Goal: Task Accomplishment & Management: Use online tool/utility

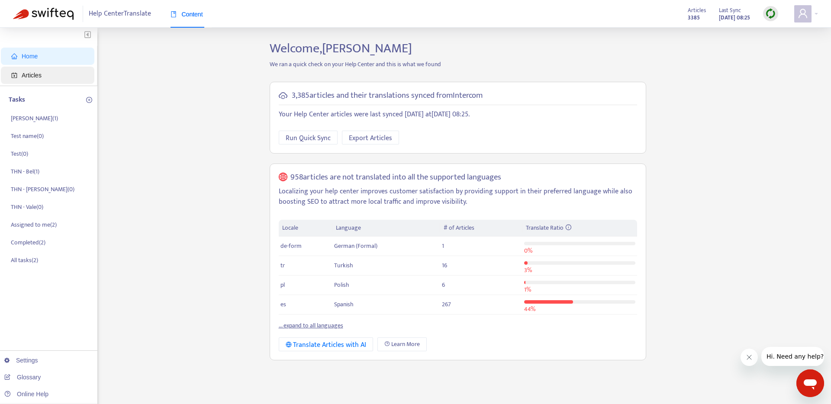
click at [42, 72] on span "Articles" at bounding box center [32, 75] width 20 height 7
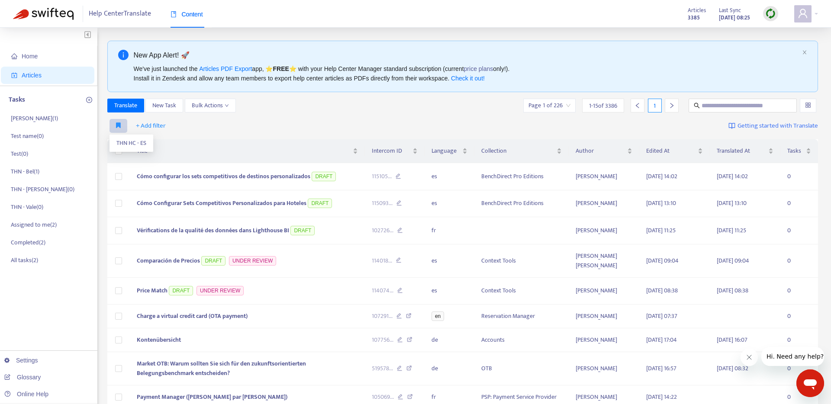
click at [118, 126] on icon "button" at bounding box center [118, 125] width 5 height 6
click at [707, 105] on input "text" at bounding box center [743, 106] width 83 height 10
click at [128, 143] on span "THN HC - ES" at bounding box center [131, 144] width 30 height 10
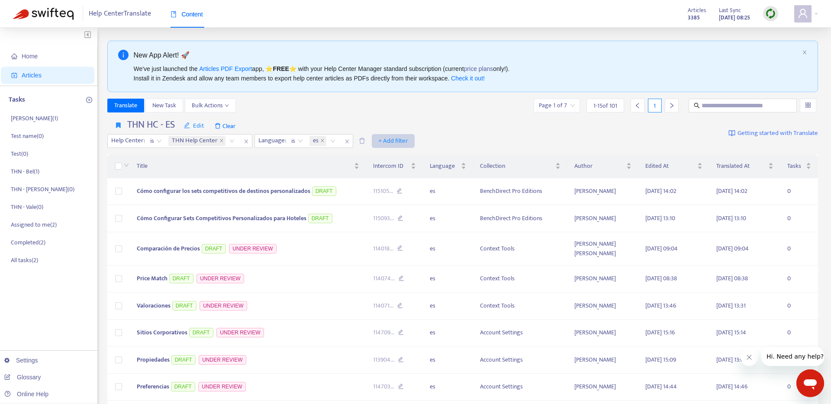
click at [398, 140] on span "+ Add filter" at bounding box center [393, 141] width 30 height 10
click at [397, 174] on span "Collection" at bounding box center [405, 173] width 54 height 10
click at [474, 141] on span "+ Add filter" at bounding box center [473, 141] width 30 height 10
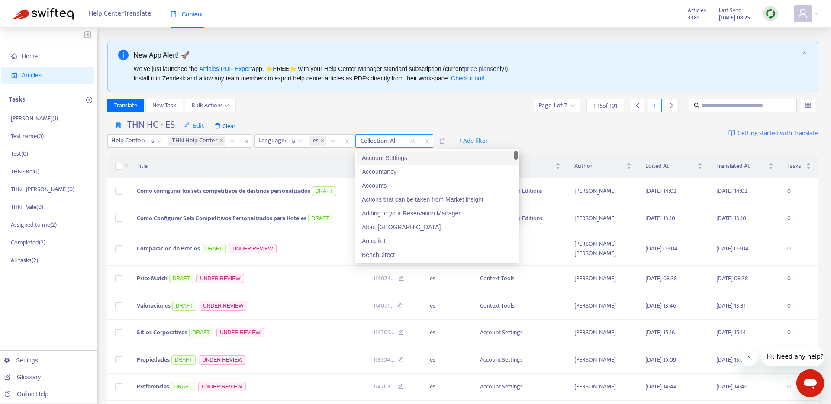
click at [413, 142] on div "Collection: All" at bounding box center [388, 141] width 65 height 13
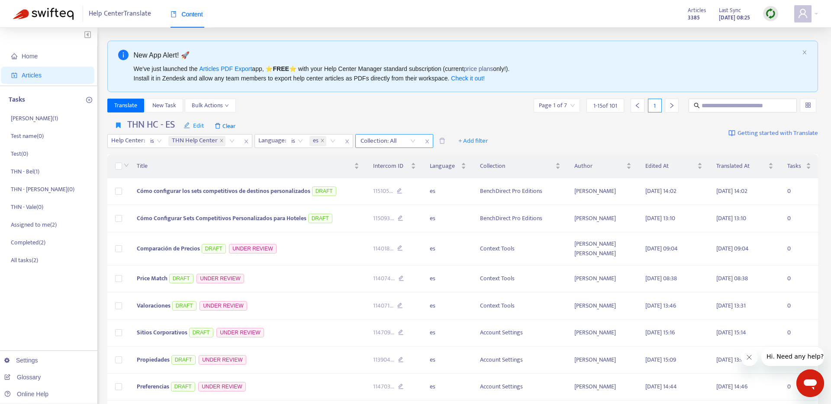
click at [408, 142] on div at bounding box center [384, 141] width 52 height 10
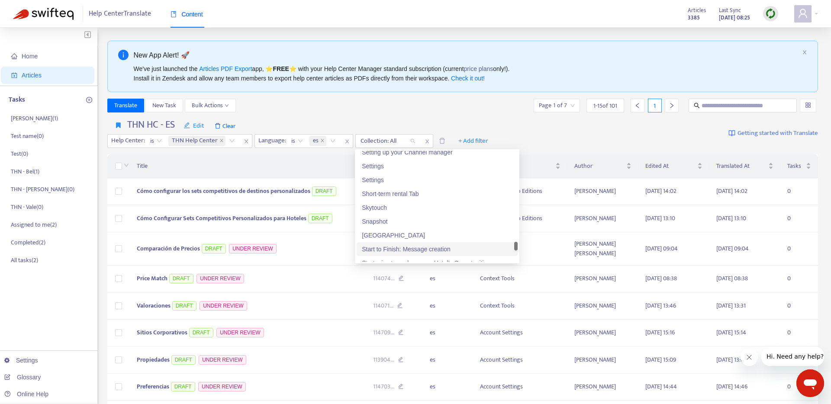
scroll to position [1765, 0]
click at [416, 250] on div "Start to Finish: Message creation" at bounding box center [437, 249] width 151 height 10
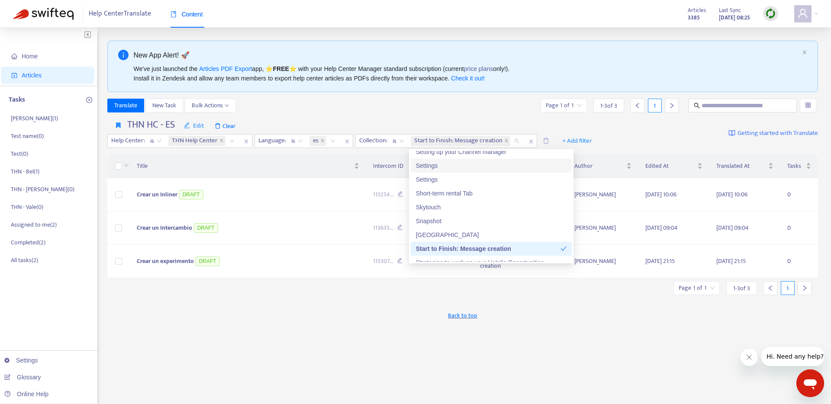
click at [634, 136] on div "THN HC - ES Edit Clear Help Center : is THN Help Center Language : is es Collec…" at bounding box center [462, 134] width 711 height 36
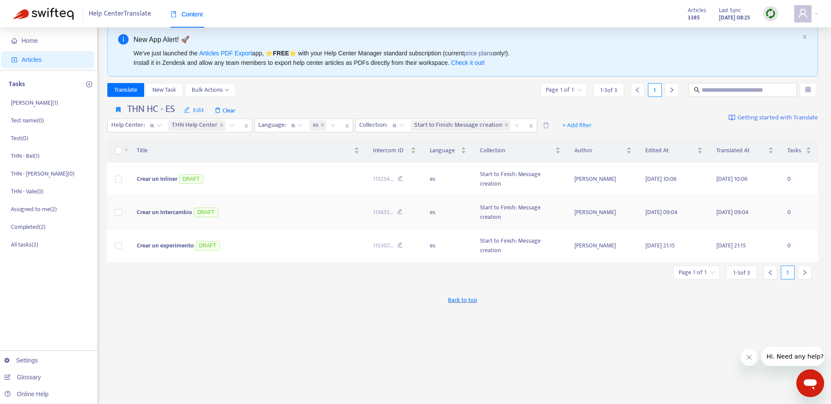
scroll to position [15, 0]
click at [322, 126] on icon "close" at bounding box center [322, 125] width 3 height 3
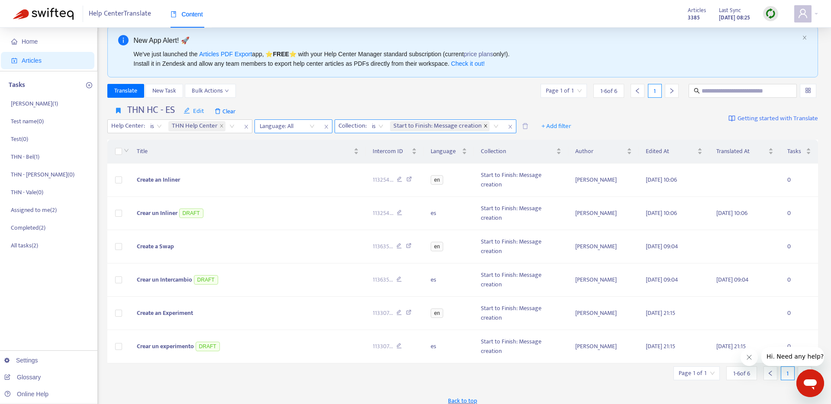
click at [487, 125] on icon "close" at bounding box center [486, 126] width 4 height 4
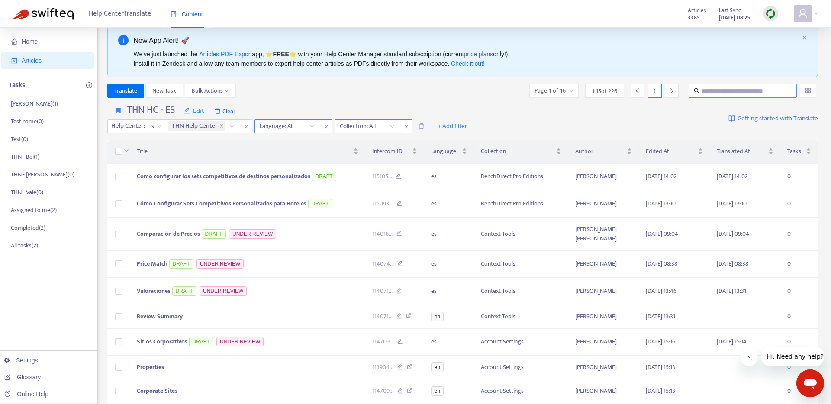
click at [729, 89] on input "text" at bounding box center [743, 91] width 83 height 10
type input "*****"
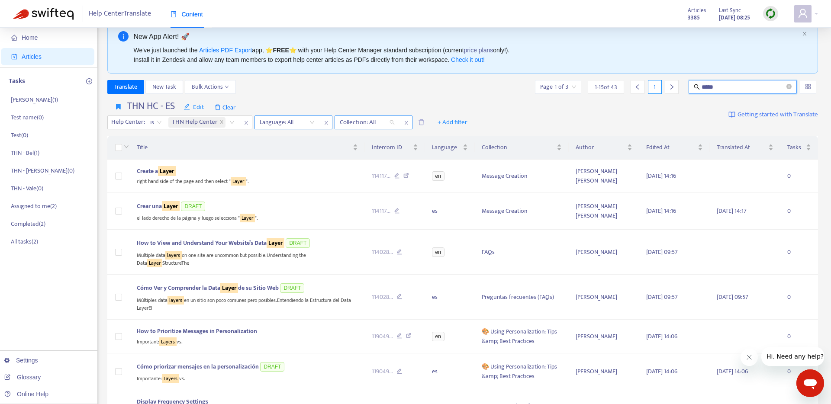
click at [391, 122] on div "Collection: All" at bounding box center [367, 122] width 65 height 13
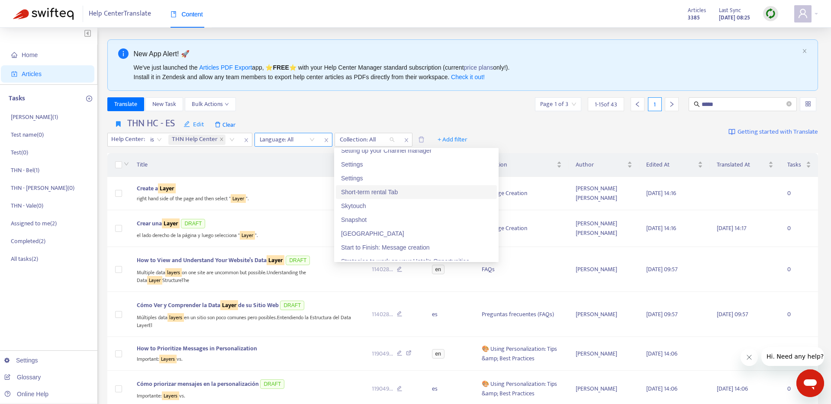
scroll to position [0, 0]
drag, startPoint x: 358, startPoint y: 177, endPoint x: 362, endPoint y: 181, distance: 5.5
click at [359, 178] on div "Settings" at bounding box center [416, 180] width 151 height 10
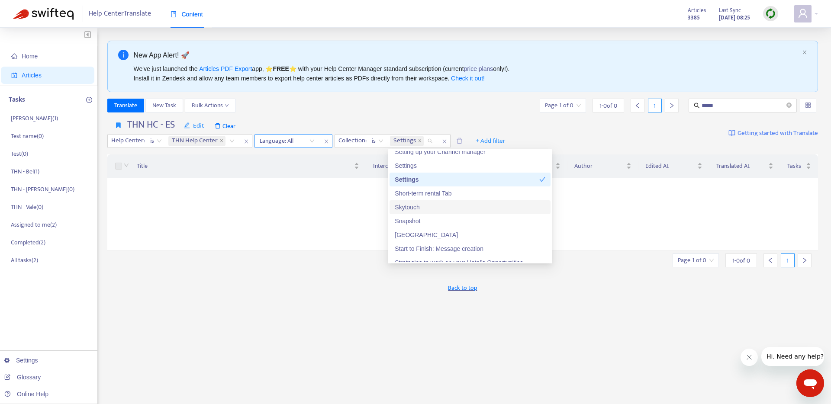
click at [431, 212] on div "Skytouch" at bounding box center [470, 207] width 161 height 14
drag, startPoint x: 424, startPoint y: 180, endPoint x: 426, endPoint y: 189, distance: 9.3
click at [424, 181] on div "Settings" at bounding box center [467, 180] width 145 height 10
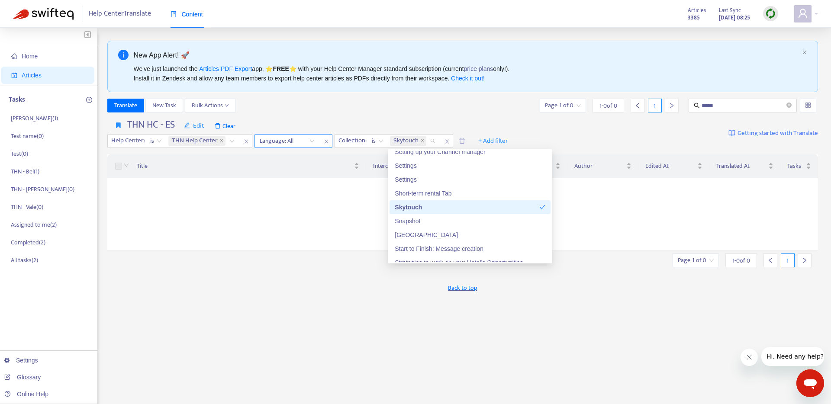
click at [426, 210] on div "Skytouch" at bounding box center [467, 208] width 145 height 10
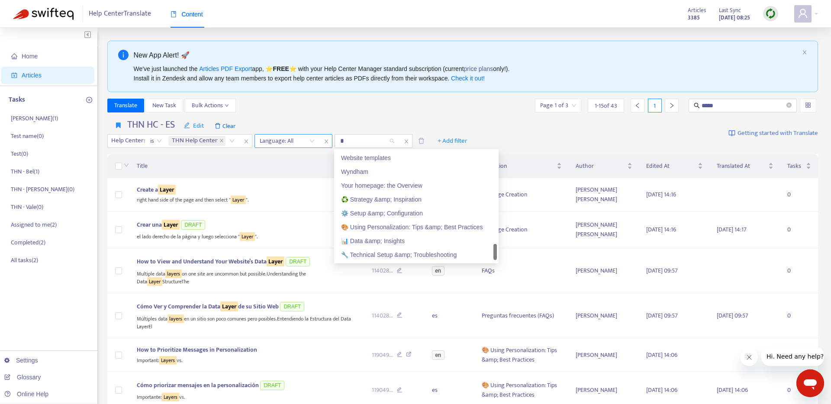
type input "**"
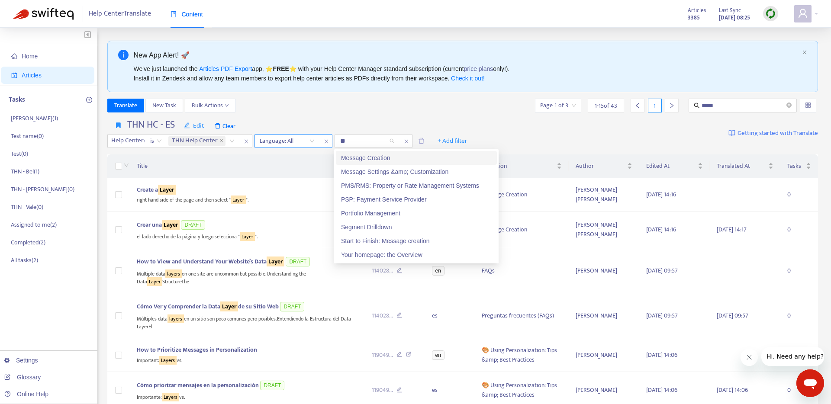
click at [373, 160] on div "Message Creation" at bounding box center [416, 158] width 151 height 10
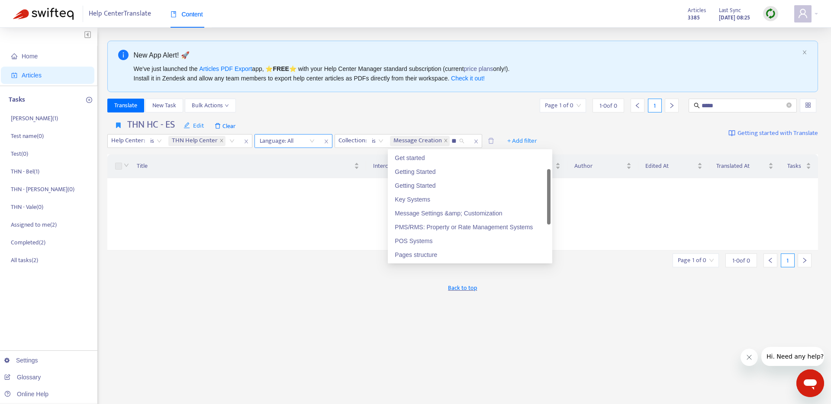
type input "***"
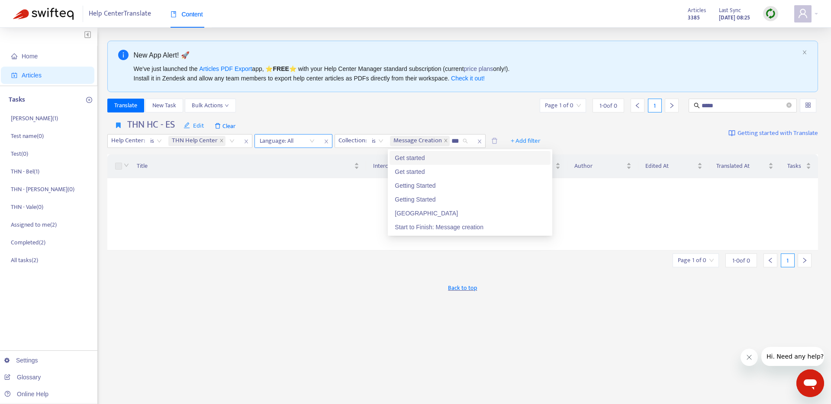
scroll to position [0, 0]
click at [493, 230] on div "Start to Finish: Message creation" at bounding box center [470, 228] width 151 height 10
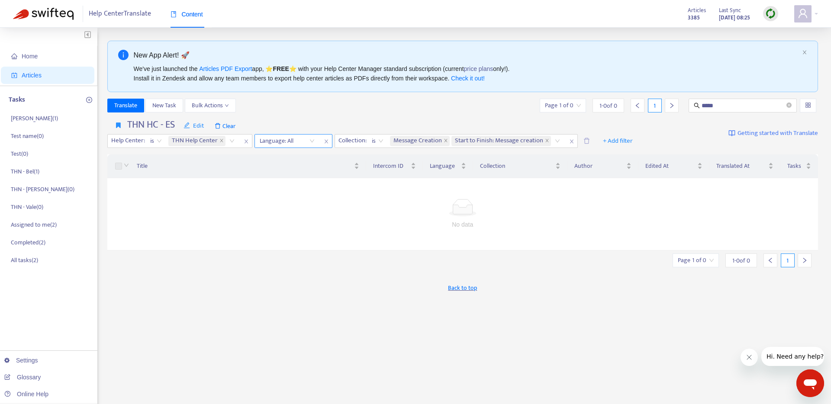
click at [637, 322] on div "New App Alert! 🚀 We've just launched the Articles PDF Export app, ⭐ FREE ⭐️ wit…" at bounding box center [462, 294] width 711 height 507
click at [378, 139] on span "is" at bounding box center [378, 141] width 12 height 13
click at [634, 310] on div "New App Alert! 🚀 We've just launched the Articles PDF Export app, ⭐ FREE ⭐️ wit…" at bounding box center [462, 294] width 711 height 507
click at [446, 141] on icon "close" at bounding box center [446, 141] width 4 height 4
click at [632, 134] on div "THN HC - ES Edit Clear Help Center : is THN Help Center Language: All Collectio…" at bounding box center [462, 134] width 711 height 36
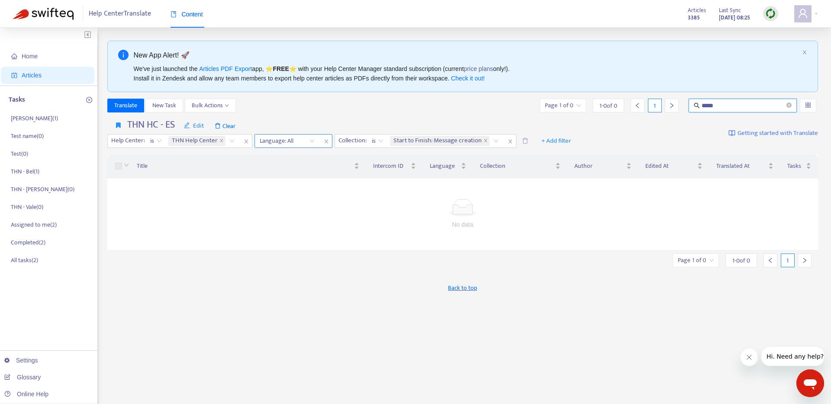
drag, startPoint x: 727, startPoint y: 105, endPoint x: 689, endPoint y: 104, distance: 38.6
click at [689, 104] on span "*****" at bounding box center [743, 106] width 108 height 14
click at [666, 128] on div "THN HC - ES Edit Clear Help Center : is THN Help Center Language: All Collectio…" at bounding box center [462, 134] width 711 height 36
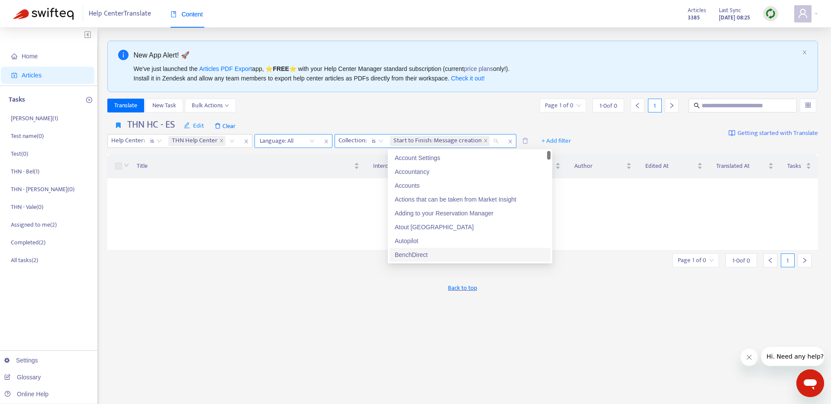
click at [498, 141] on div "Start to Finish: Message creation" at bounding box center [445, 141] width 115 height 13
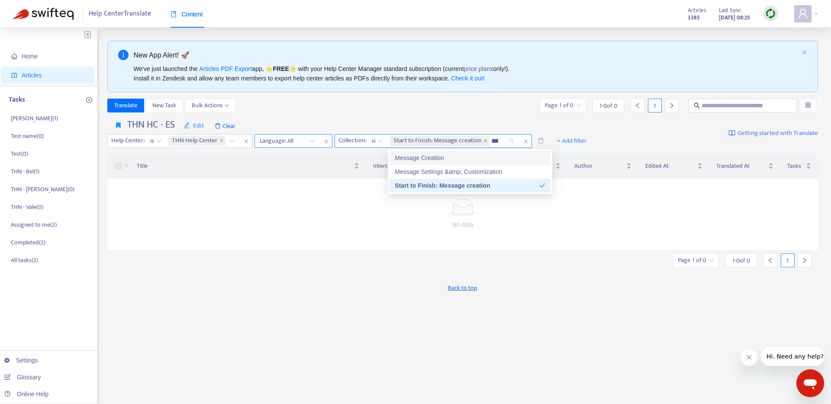
type input "****"
click at [484, 158] on div "Message Creation" at bounding box center [470, 158] width 151 height 10
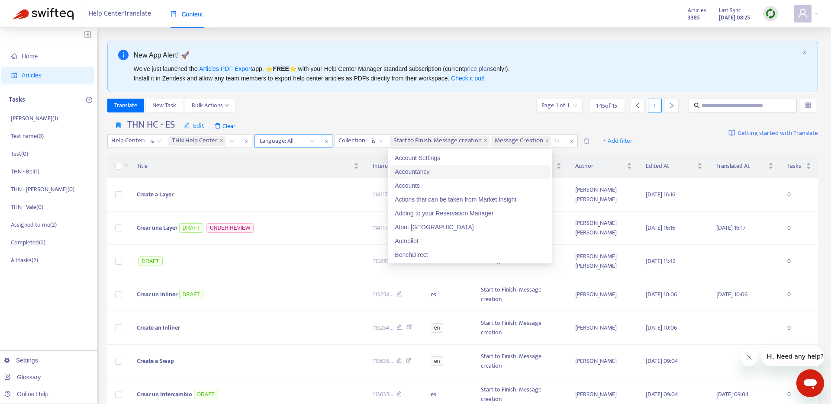
click at [572, 120] on div "THN HC - ES Edit Clear Help Center : is THN Help Center Language: All Collectio…" at bounding box center [373, 133] width 533 height 29
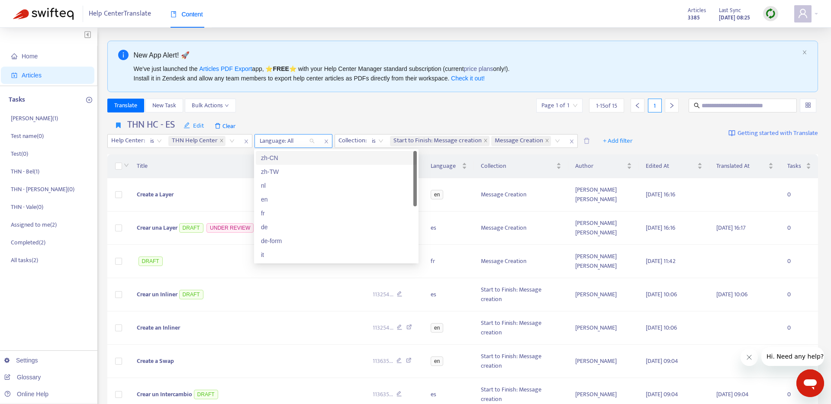
click at [313, 139] on div "Language: All" at bounding box center [287, 141] width 65 height 13
click at [283, 240] on div "es" at bounding box center [336, 247] width 161 height 14
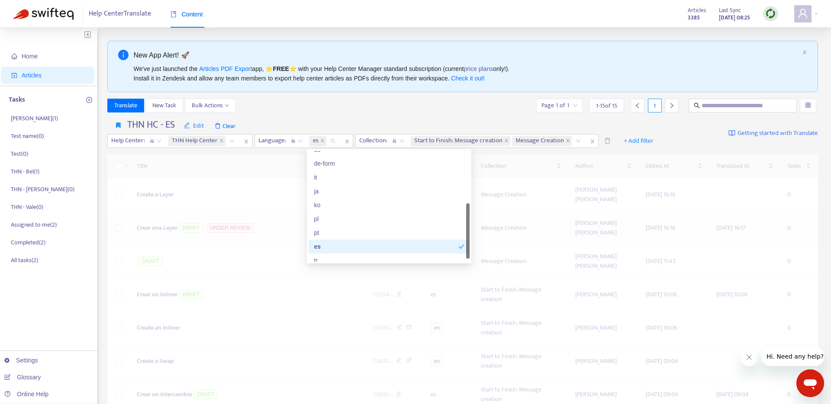
scroll to position [79, 0]
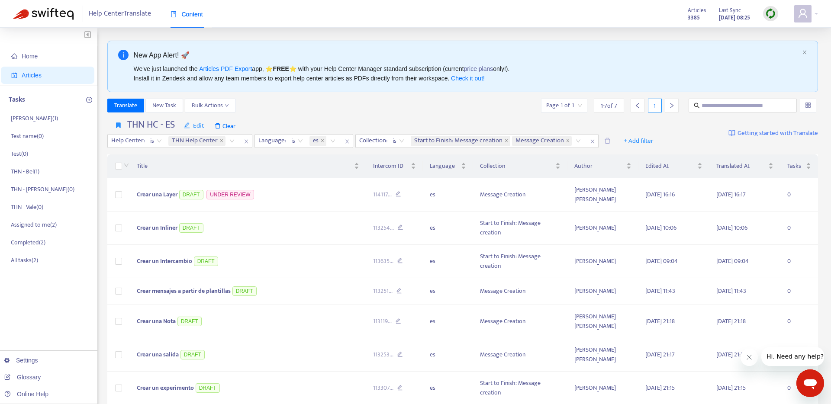
click at [426, 113] on div "Translate New Task Bulk Actions Page 1 of 1 1 - 7 of 7 1" at bounding box center [462, 107] width 711 height 17
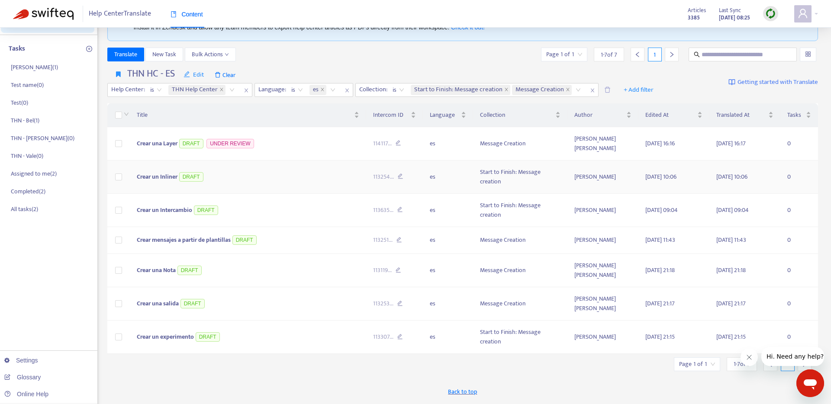
scroll to position [52, 0]
click at [171, 176] on span "Crear un Inliner" at bounding box center [157, 176] width 41 height 10
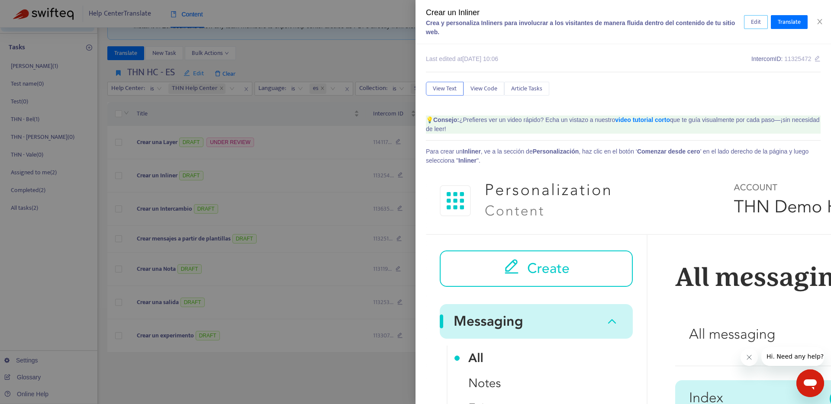
click at [754, 22] on span "Edit" at bounding box center [756, 22] width 10 height 10
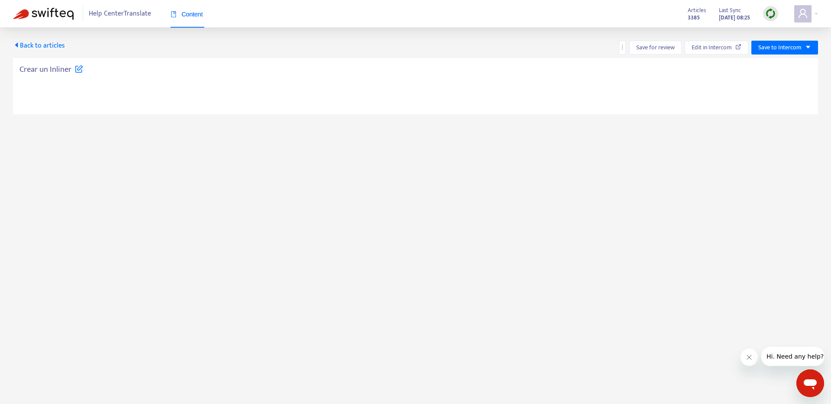
type textarea "**********"
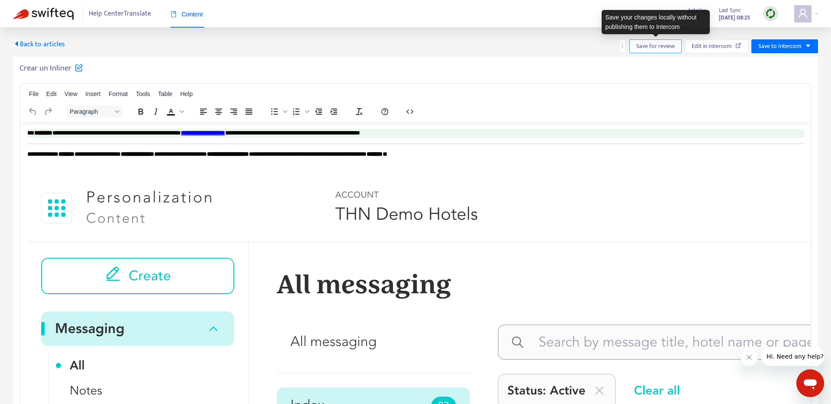
click at [655, 45] on span "Save for review" at bounding box center [655, 47] width 39 height 10
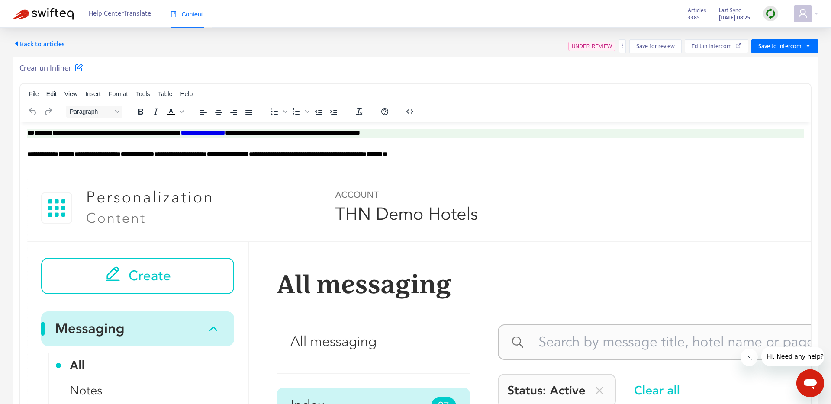
click at [598, 45] on span "UNDER REVIEW" at bounding box center [592, 46] width 40 height 6
click at [623, 45] on icon "more" at bounding box center [622, 45] width 1 height 5
click at [390, 155] on p "**********" at bounding box center [415, 154] width 777 height 9
click at [397, 154] on p "**********" at bounding box center [415, 154] width 777 height 9
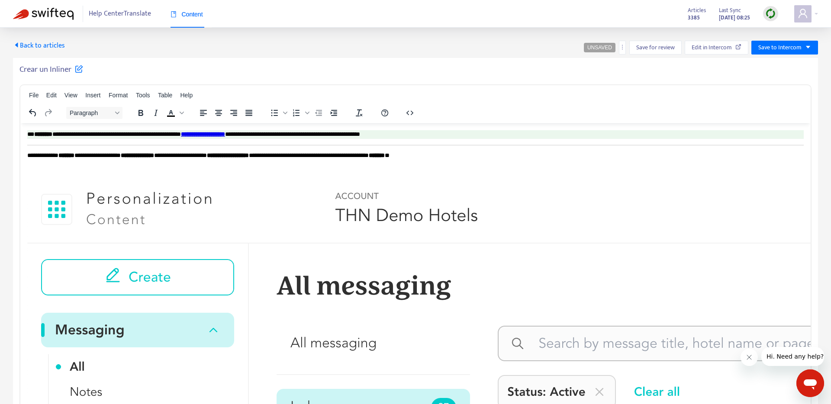
click at [52, 45] on span "Back to articles" at bounding box center [39, 46] width 52 height 12
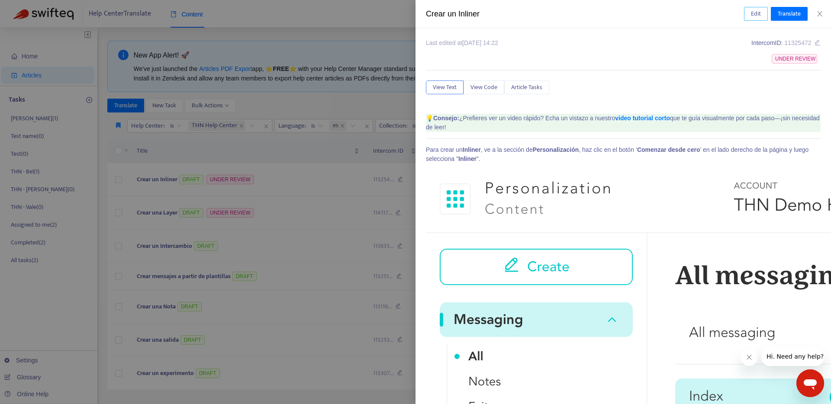
click at [755, 10] on span "Edit" at bounding box center [756, 14] width 10 height 10
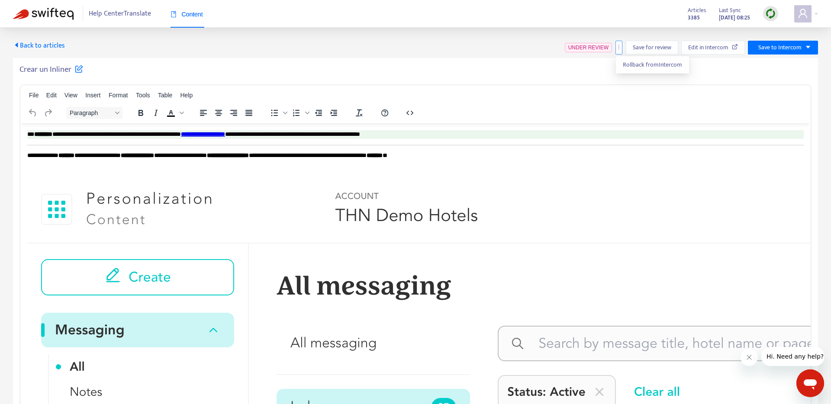
click at [620, 50] on button "button" at bounding box center [619, 48] width 7 height 14
click at [481, 159] on p "**********" at bounding box center [415, 155] width 777 height 9
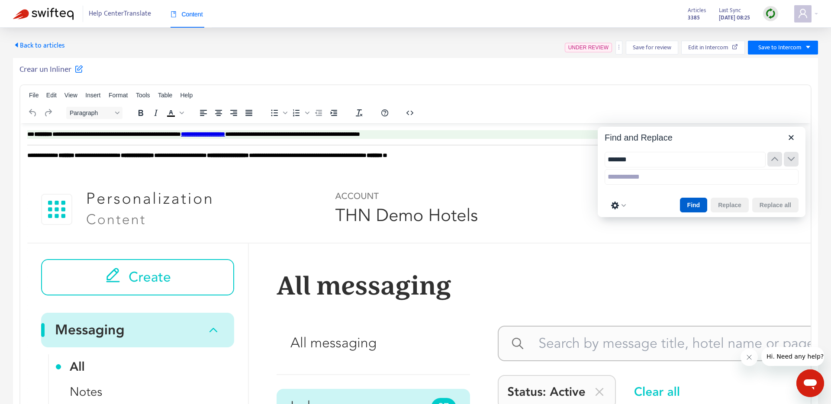
click at [689, 206] on button "Find" at bounding box center [694, 205] width 28 height 15
type input "*******"
click at [793, 137] on icon "Close" at bounding box center [791, 137] width 10 height 10
